Goal: Information Seeking & Learning: Learn about a topic

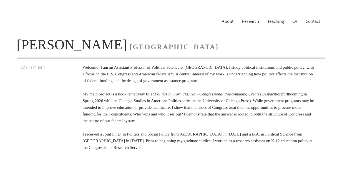
click at [247, 25] on div "About Research Teaching CV Contact" at bounding box center [171, 21] width 309 height 20
click at [247, 21] on link "Research" at bounding box center [251, 21] width 26 height 6
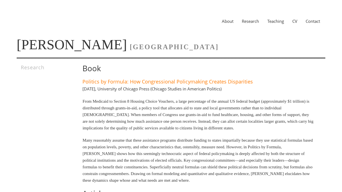
click at [294, 23] on link "CV" at bounding box center [294, 21] width 13 height 6
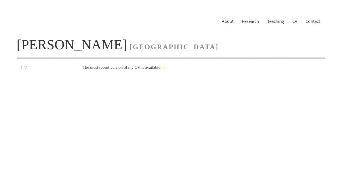
click at [167, 69] on link "here" at bounding box center [163, 67] width 7 height 4
